Goal: Task Accomplishment & Management: Use online tool/utility

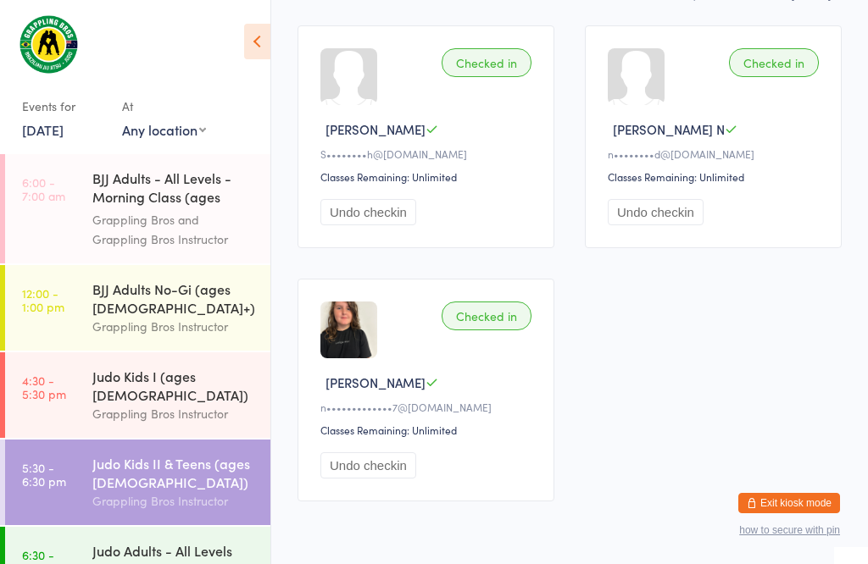
scroll to position [80, 0]
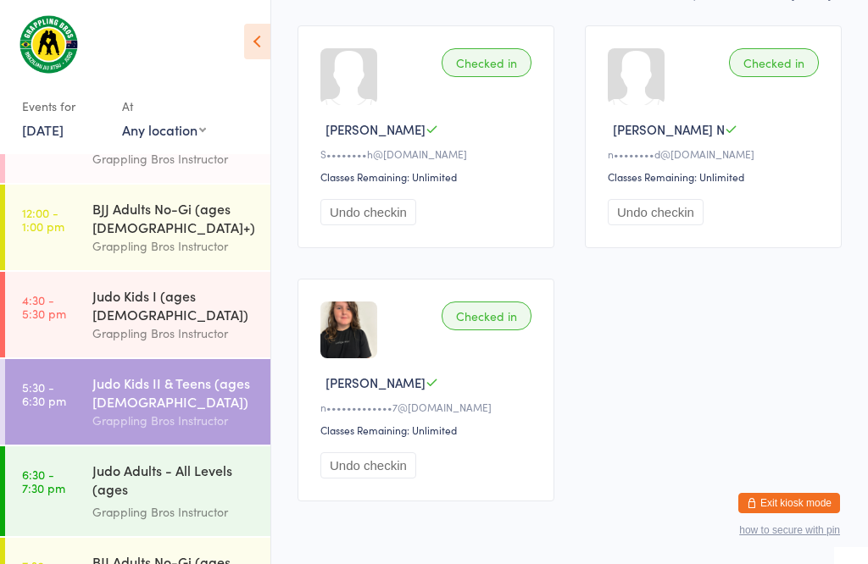
click at [115, 502] on div "Grappling Bros Instructor" at bounding box center [174, 511] width 164 height 19
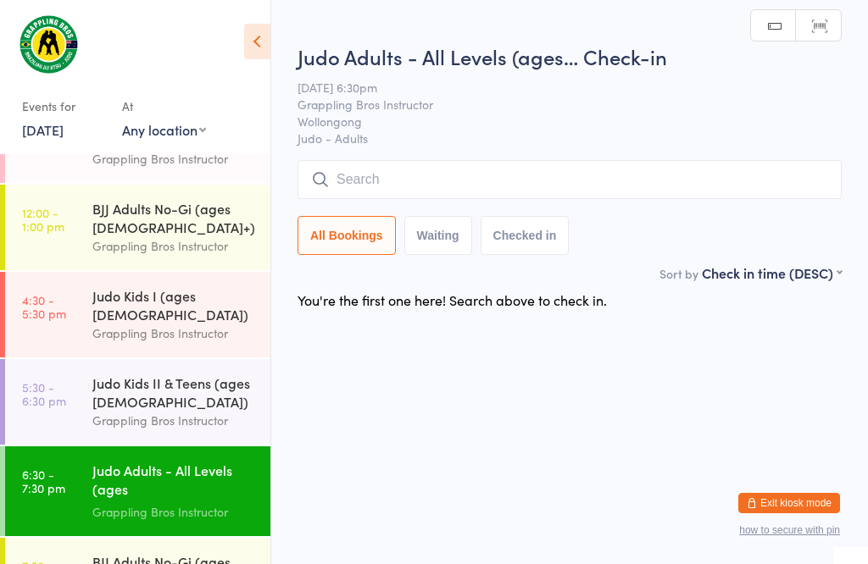
scroll to position [1, 0]
click at [394, 165] on input "search" at bounding box center [569, 179] width 544 height 39
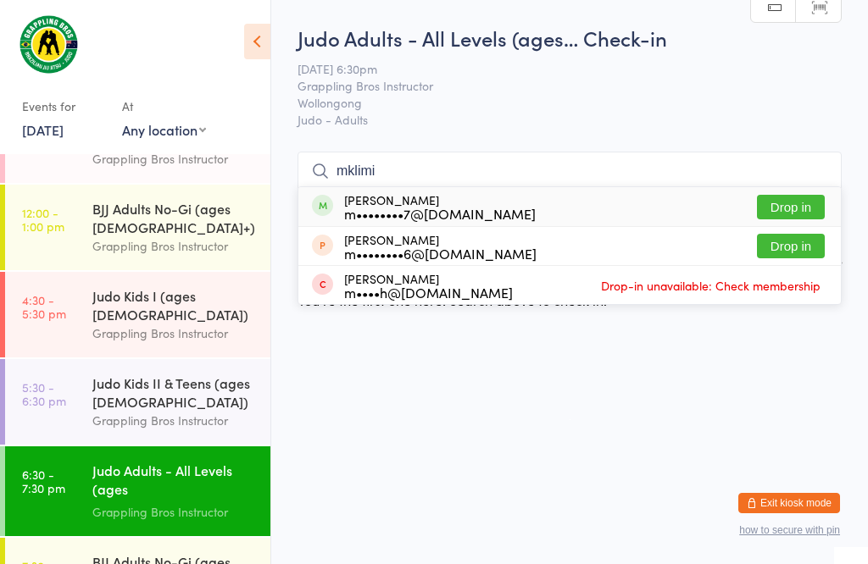
type input "mklimi"
click at [792, 195] on button "Drop in" at bounding box center [791, 207] width 68 height 25
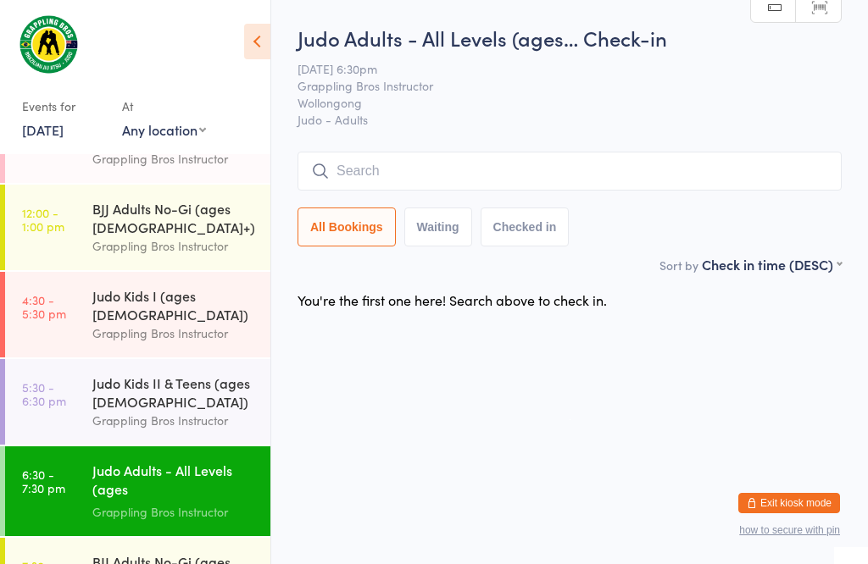
scroll to position [1, 0]
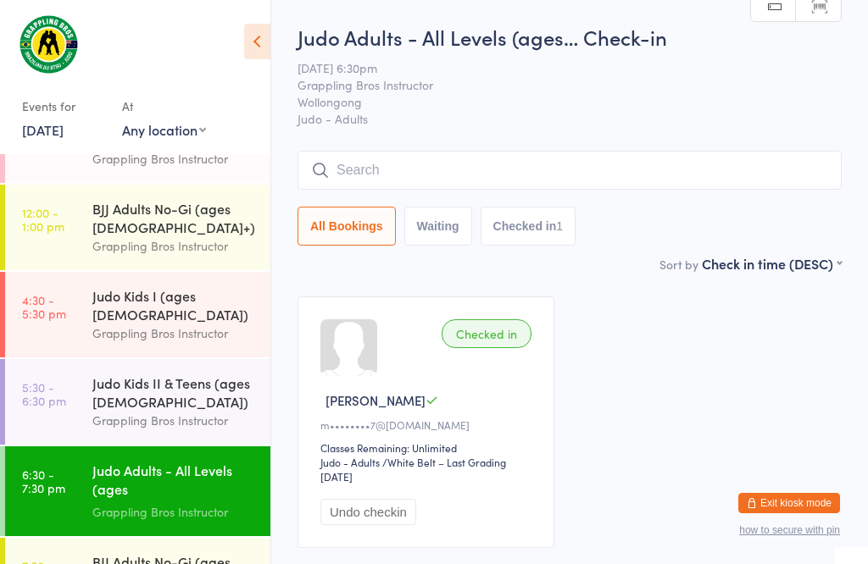
click at [445, 174] on input "search" at bounding box center [569, 170] width 544 height 39
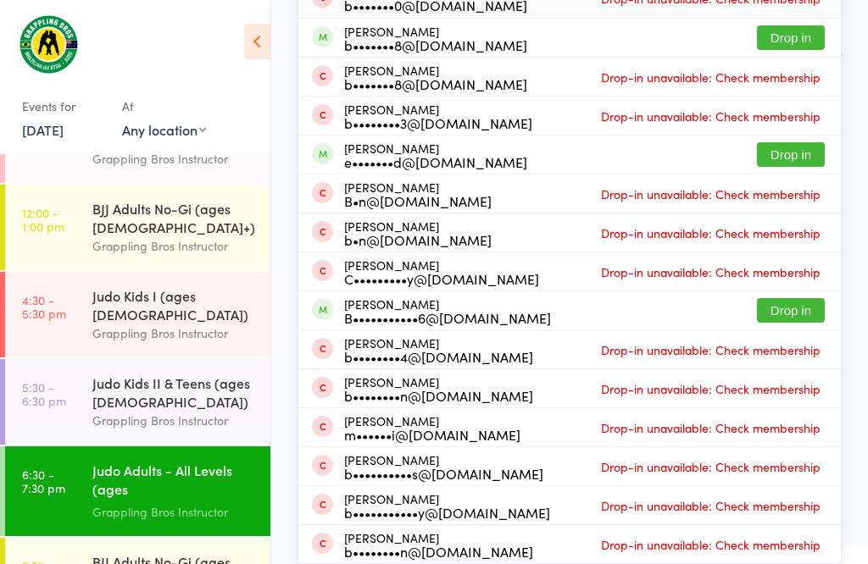
scroll to position [312, 0]
type input "Ben"
click at [803, 298] on button "Drop in" at bounding box center [791, 310] width 68 height 25
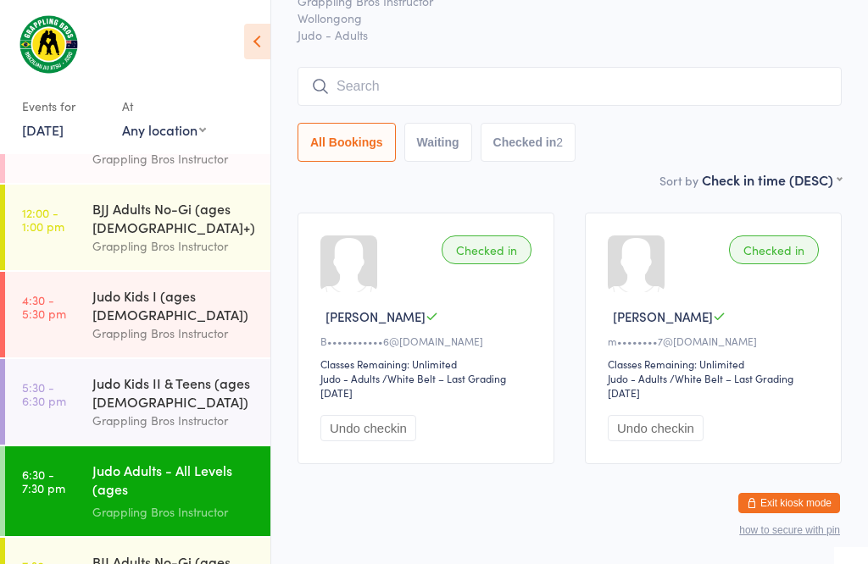
scroll to position [64, 0]
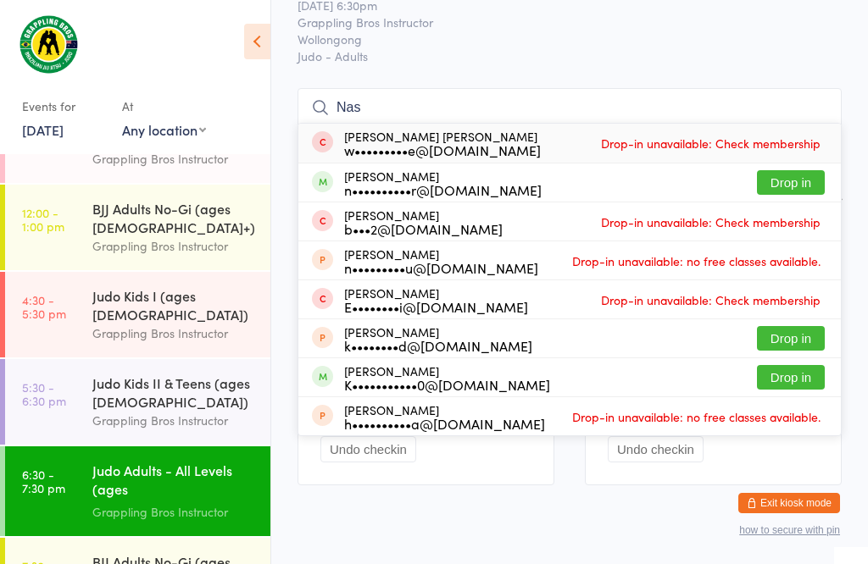
type input "Nas"
click at [779, 188] on button "Drop in" at bounding box center [791, 182] width 68 height 25
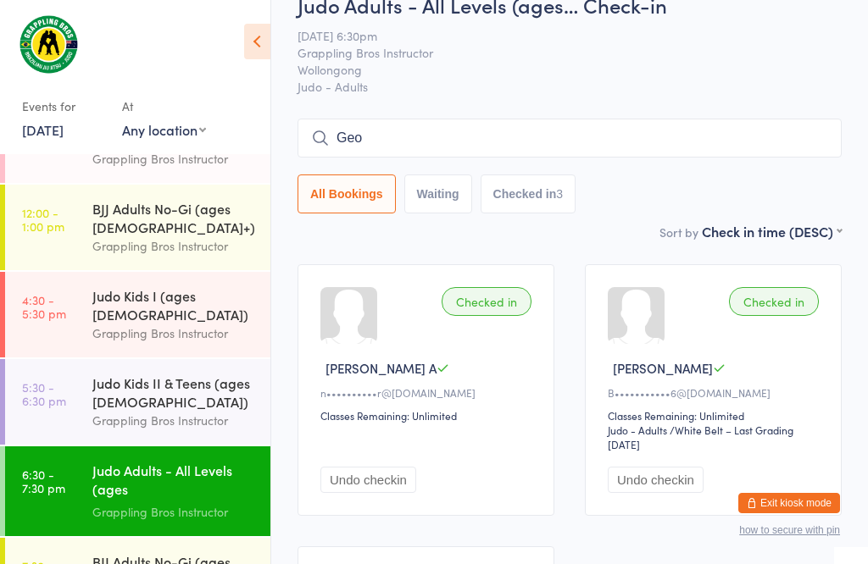
scroll to position [31, 0]
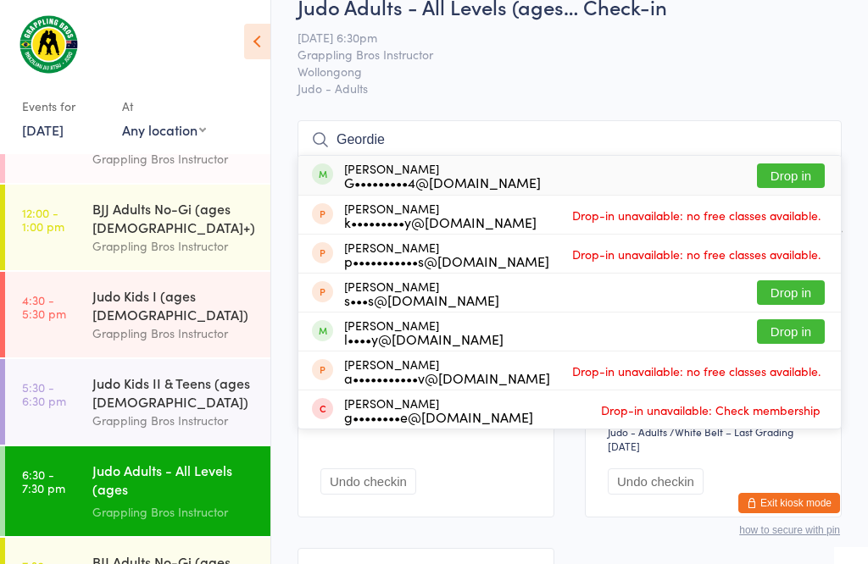
type input "Geordie"
click at [813, 175] on button "Drop in" at bounding box center [791, 176] width 68 height 25
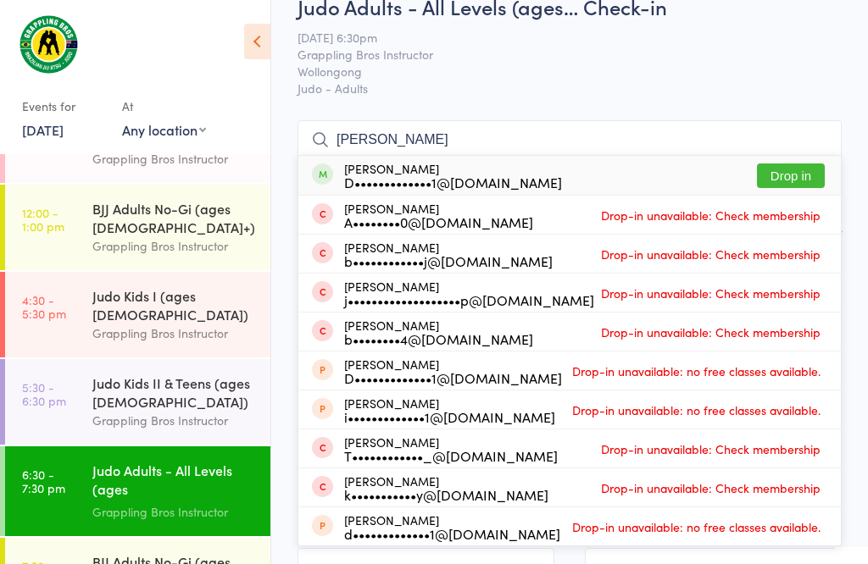
type input "[PERSON_NAME]"
click at [803, 169] on button "Drop in" at bounding box center [791, 176] width 68 height 25
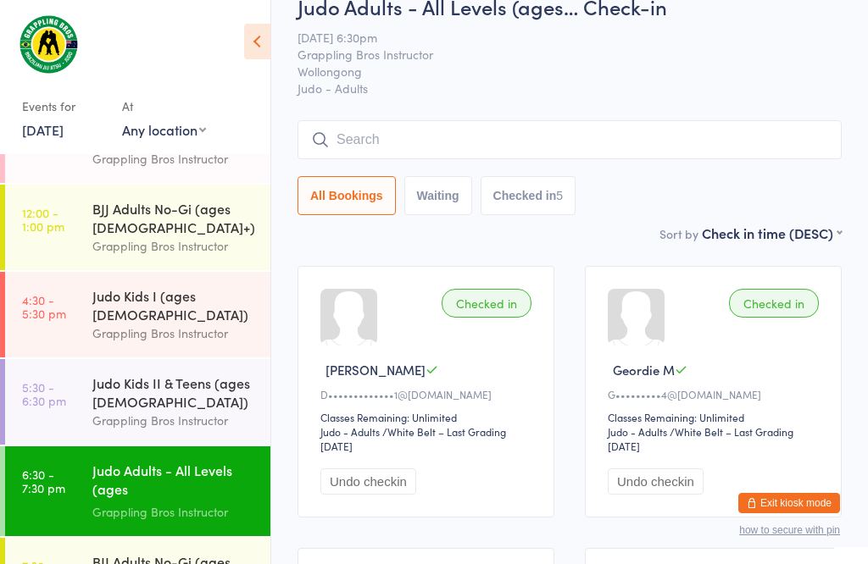
click at [397, 125] on input "search" at bounding box center [569, 139] width 544 height 39
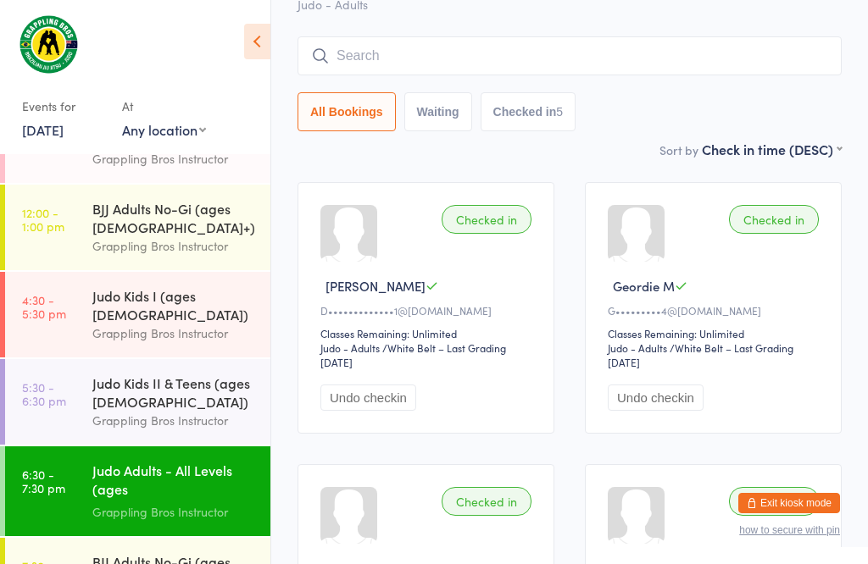
scroll to position [153, 0]
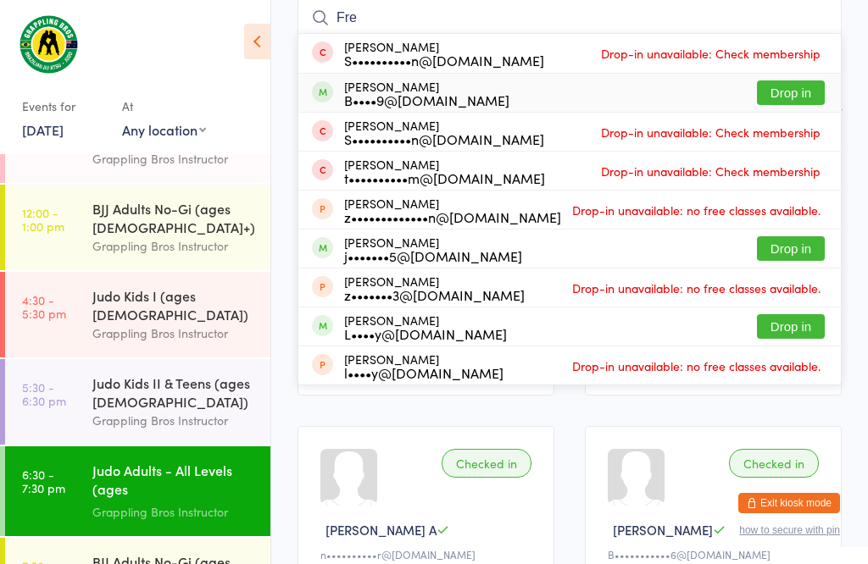
type input "Fre"
click at [798, 89] on button "Drop in" at bounding box center [791, 92] width 68 height 25
